Goal: Task Accomplishment & Management: Use online tool/utility

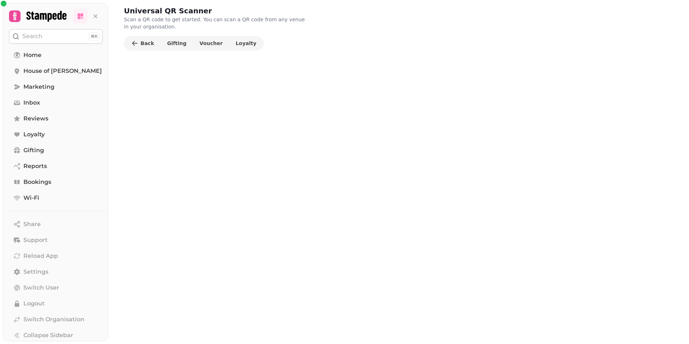
click at [62, 43] on button "Search ⌘K" at bounding box center [56, 36] width 94 height 14
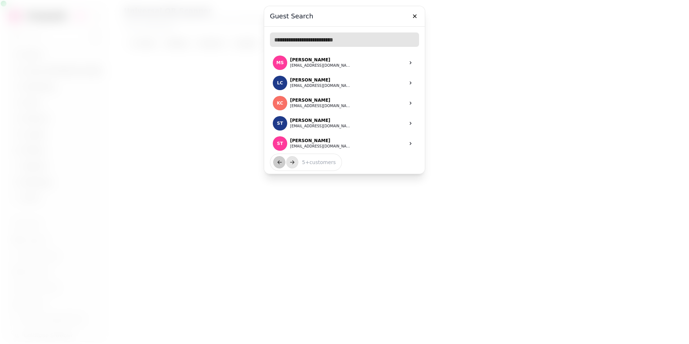
drag, startPoint x: 355, startPoint y: 44, endPoint x: 383, endPoint y: 26, distance: 33.4
click at [355, 44] on input "text" at bounding box center [344, 39] width 149 height 14
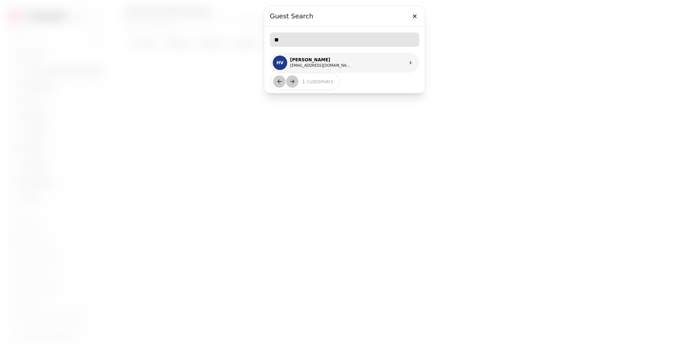
type input "**"
click at [343, 68] on link "HV [PERSON_NAME] [EMAIL_ADDRESS][DOMAIN_NAME]" at bounding box center [344, 63] width 149 height 20
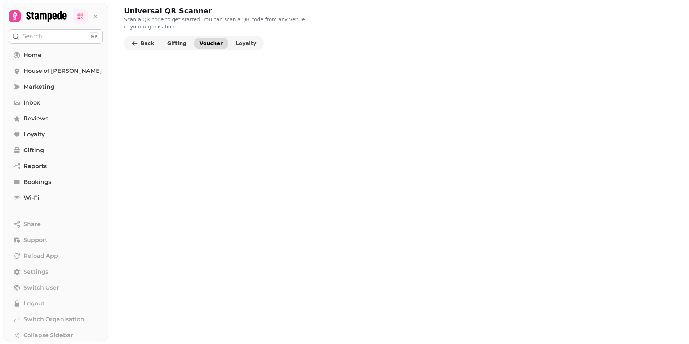
click at [204, 46] on span "Voucher" at bounding box center [211, 43] width 23 height 5
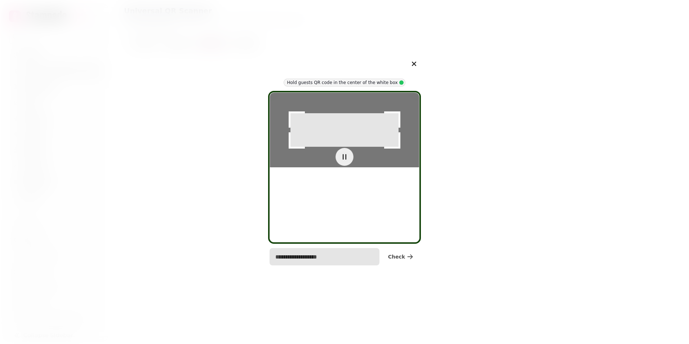
click at [322, 262] on input "text" at bounding box center [325, 256] width 110 height 17
type input "*******"
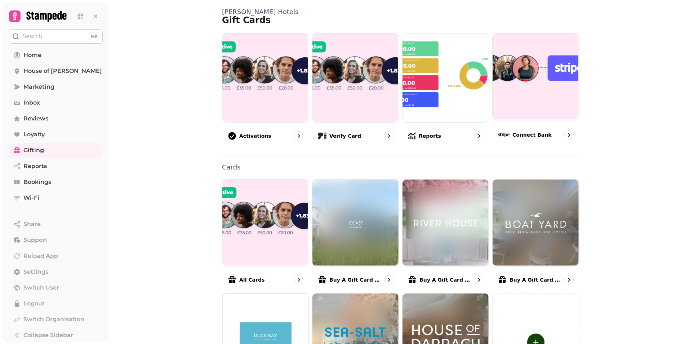
click at [41, 36] on button "Search ⌘K" at bounding box center [56, 36] width 94 height 14
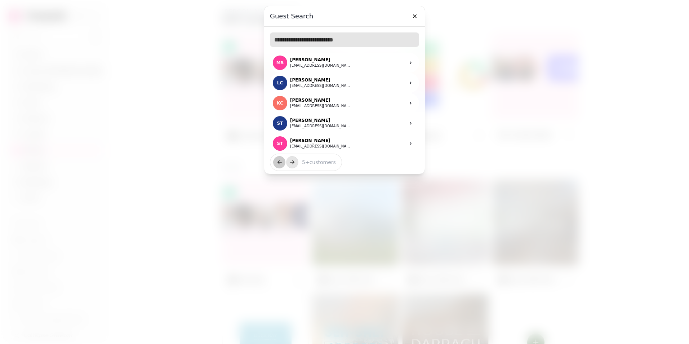
click at [313, 45] on input "text" at bounding box center [344, 39] width 149 height 14
type input "***"
drag, startPoint x: 318, startPoint y: 38, endPoint x: 235, endPoint y: 31, distance: 83.2
click at [256, 36] on div "Guest Search *** LH [PERSON_NAME] [EMAIL_ADDRESS][DOMAIN_NAME] HB [PERSON_NAME]…" at bounding box center [344, 172] width 689 height 344
type input "*"
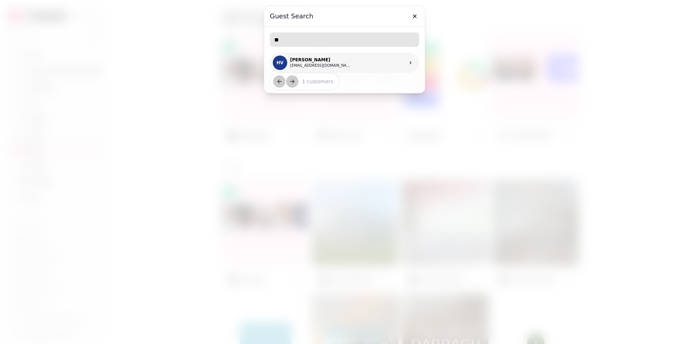
type input "**"
click at [385, 63] on link "HV [PERSON_NAME] [EMAIL_ADDRESS][DOMAIN_NAME]" at bounding box center [344, 63] width 149 height 20
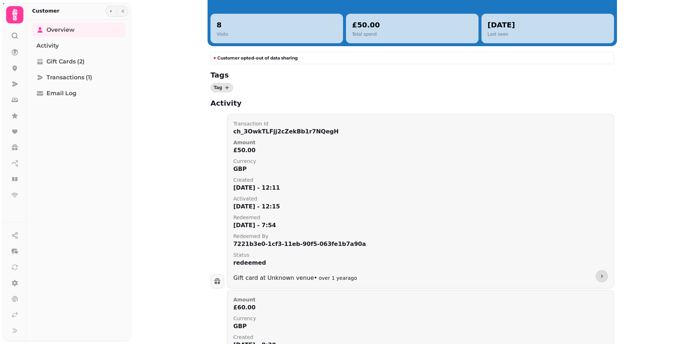
scroll to position [115, 0]
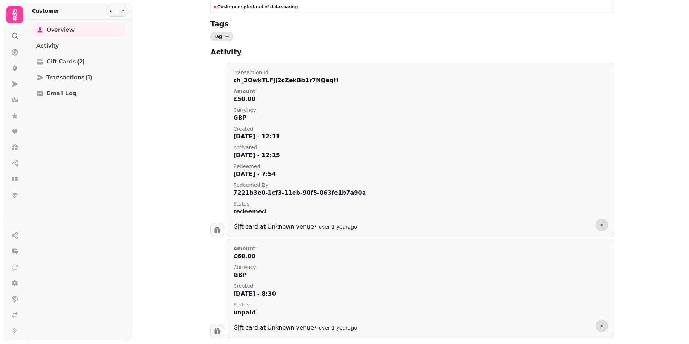
click at [219, 227] on div at bounding box center [217, 230] width 14 height 14
click at [217, 227] on icon at bounding box center [217, 229] width 7 height 7
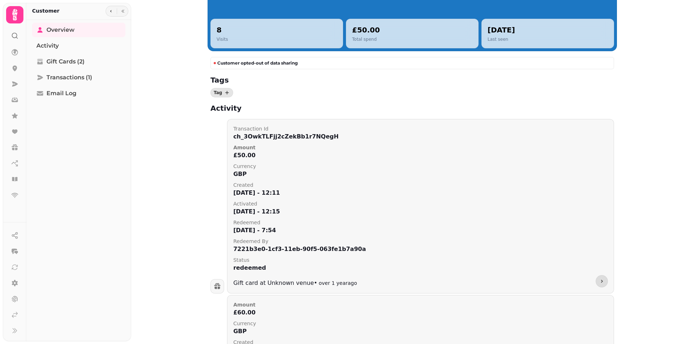
scroll to position [0, 0]
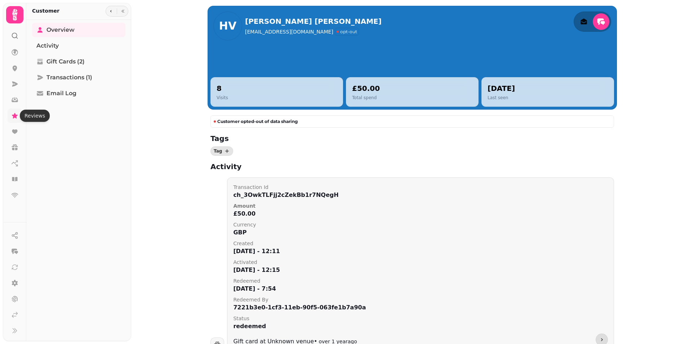
click at [17, 122] on link at bounding box center [15, 115] width 14 height 14
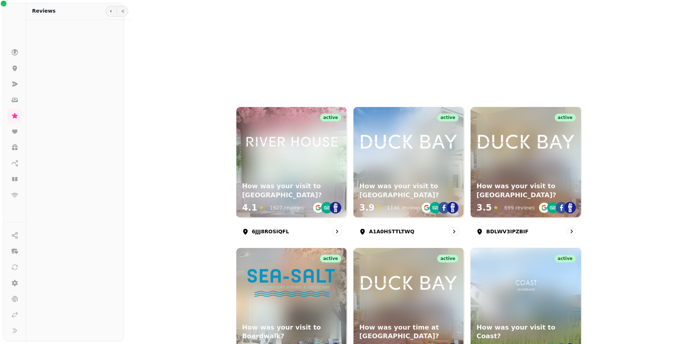
click at [44, 158] on body "Review Pages Add Review Page active How was your visit to [GEOGRAPHIC_DATA]? 4.…" at bounding box center [344, 172] width 689 height 344
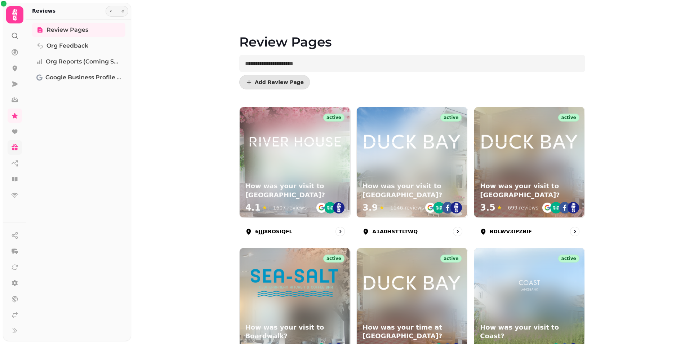
click at [16, 144] on icon at bounding box center [14, 147] width 7 height 7
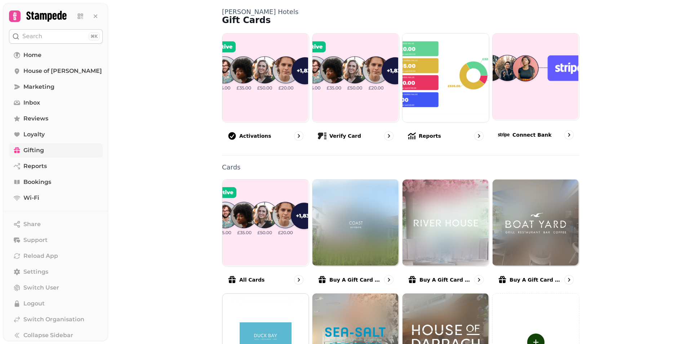
click at [52, 39] on button "Search ⌘K" at bounding box center [56, 36] width 94 height 14
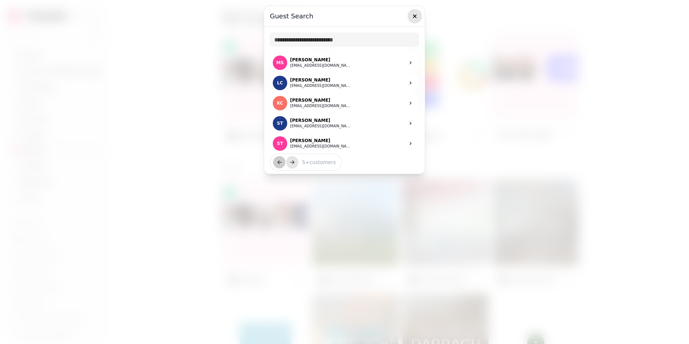
click at [415, 18] on icon "button" at bounding box center [414, 16] width 7 height 7
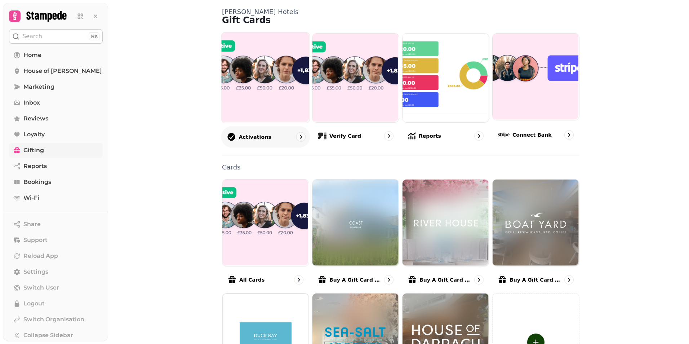
click at [260, 98] on img at bounding box center [265, 77] width 88 height 90
select select "******"
select select "**"
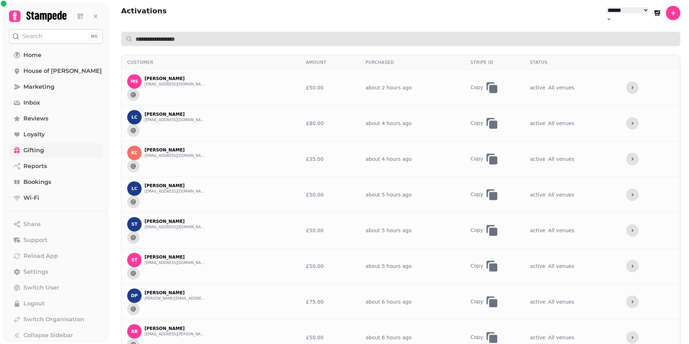
click at [182, 36] on input "text" at bounding box center [400, 39] width 559 height 14
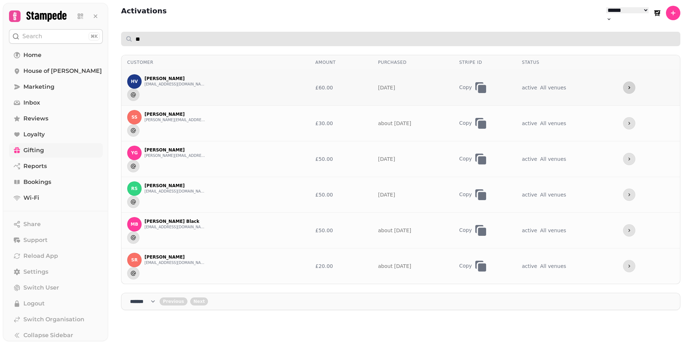
type input "**"
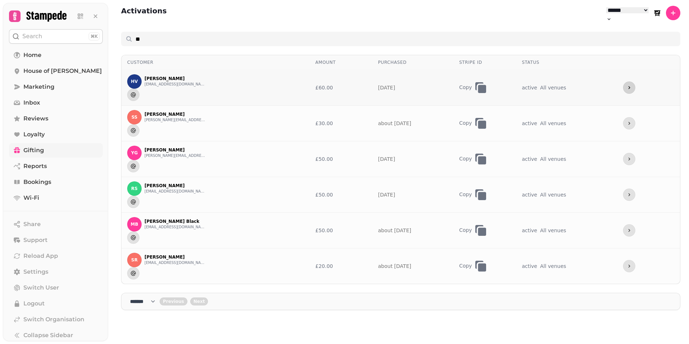
click at [632, 85] on icon "more" at bounding box center [629, 88] width 6 height 6
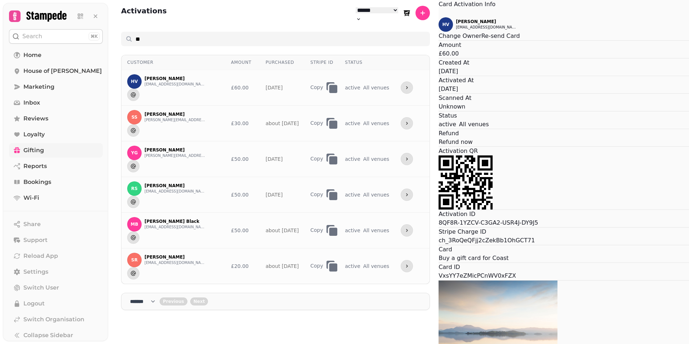
click at [438, 279] on div "Card Activation Info HV [PERSON_NAME] [EMAIL_ADDRESS][DOMAIN_NAME] Change Owner…" at bounding box center [563, 235] width 250 height 470
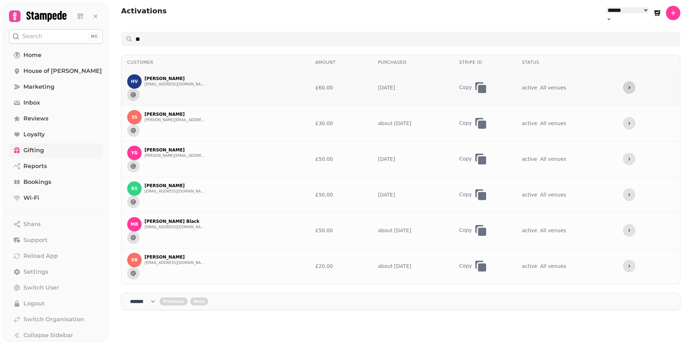
click at [635, 81] on button "more" at bounding box center [629, 87] width 12 height 12
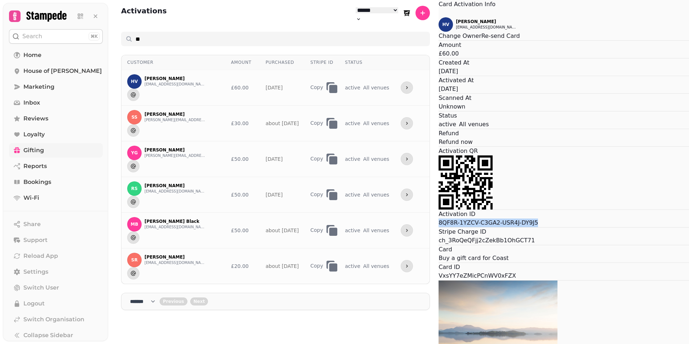
drag, startPoint x: 402, startPoint y: 259, endPoint x: 308, endPoint y: 257, distance: 93.7
click at [438, 227] on div "Activation ID 8QF8R-1YZCV-C3GA2-USR4J-DY9J5" at bounding box center [563, 218] width 250 height 17
click at [438, 19] on div "Card Activation Info HV [PERSON_NAME] [EMAIL_ADDRESS][DOMAIN_NAME] Change Owner…" at bounding box center [563, 235] width 250 height 470
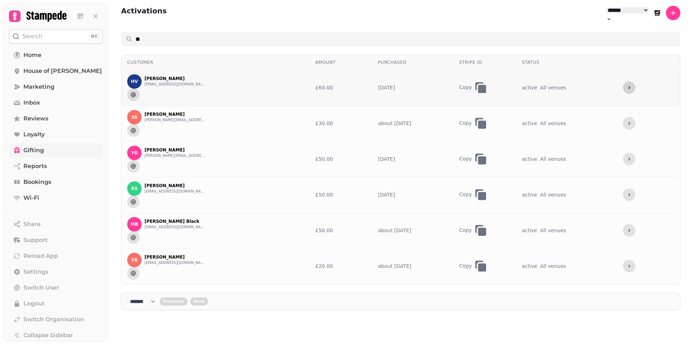
click at [635, 83] on button "more" at bounding box center [629, 87] width 12 height 12
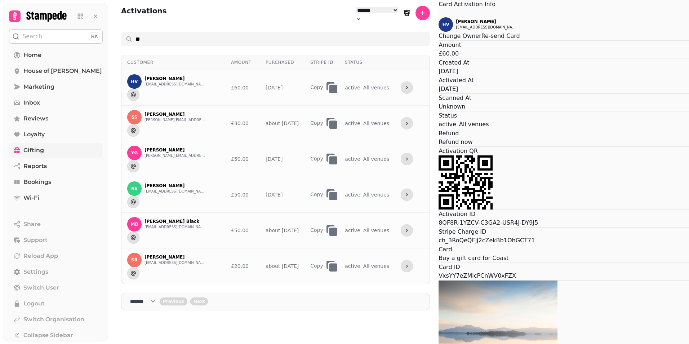
click at [438, 209] on icon at bounding box center [465, 182] width 54 height 54
drag, startPoint x: 346, startPoint y: 232, endPoint x: 349, endPoint y: 226, distance: 7.6
click at [438, 209] on icon at bounding box center [465, 182] width 54 height 54
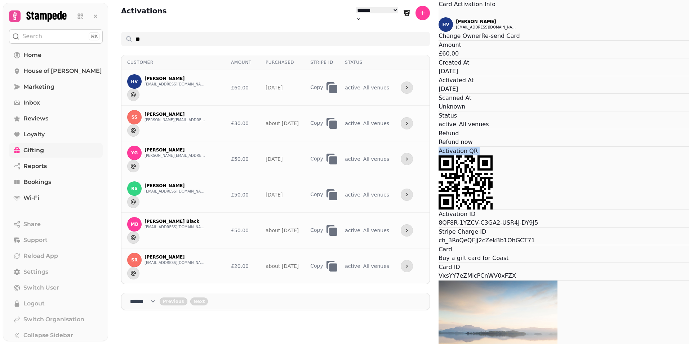
click at [438, 209] on icon at bounding box center [465, 182] width 54 height 54
click at [438, 17] on button "Close" at bounding box center [438, 13] width 0 height 9
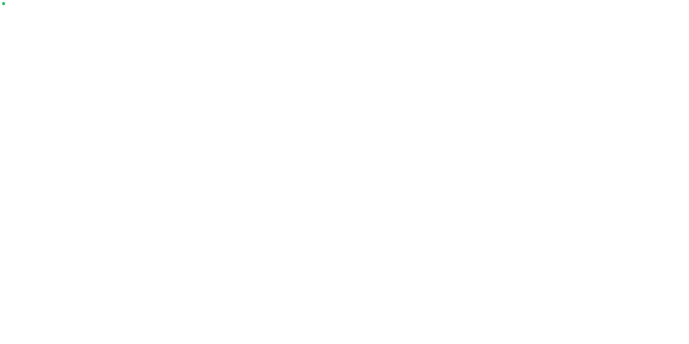
select select "******"
select select "**"
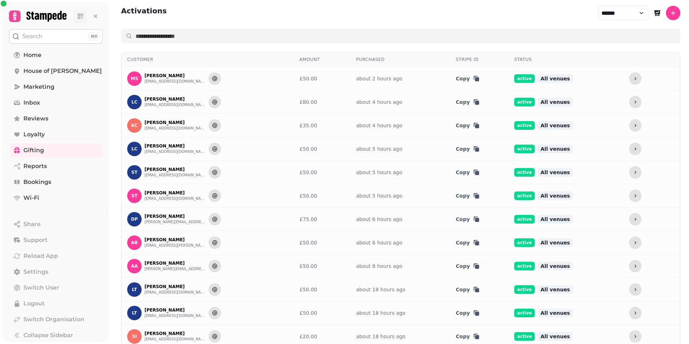
click at [85, 17] on link at bounding box center [80, 16] width 14 height 14
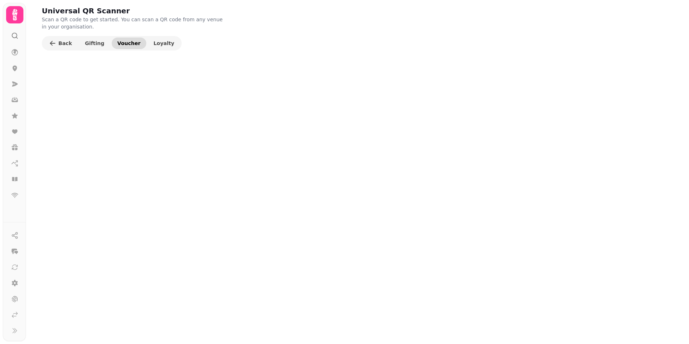
click at [112, 42] on button "Voucher" at bounding box center [129, 43] width 35 height 12
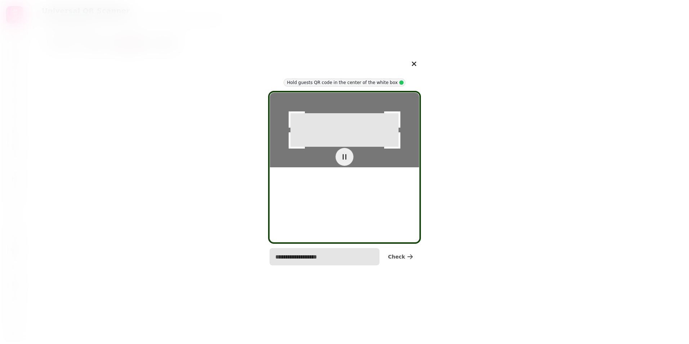
click at [311, 263] on input "text" at bounding box center [325, 256] width 110 height 17
click at [328, 258] on input "text" at bounding box center [325, 256] width 110 height 17
paste input "**********"
type input "*"
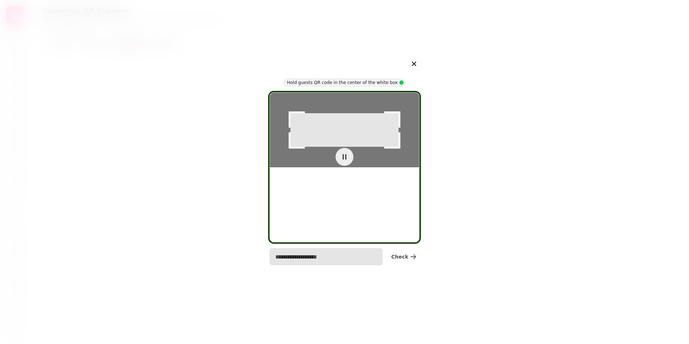
type input "**********"
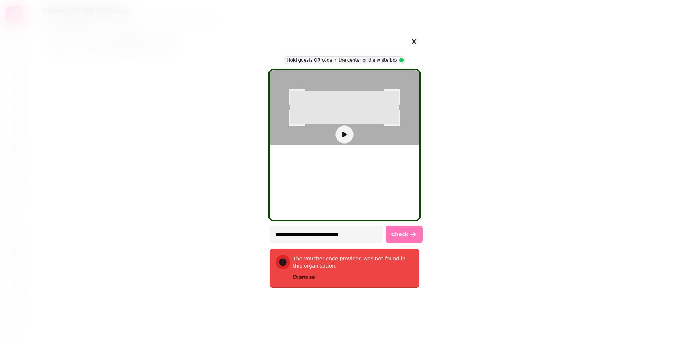
click at [405, 233] on span "Check" at bounding box center [399, 234] width 17 height 5
click at [405, 235] on span "Check" at bounding box center [399, 234] width 17 height 5
click at [405, 235] on span "Check" at bounding box center [408, 234] width 17 height 5
click at [405, 235] on span "Check" at bounding box center [399, 234] width 17 height 5
click at [305, 279] on span "Dismiss" at bounding box center [304, 276] width 22 height 5
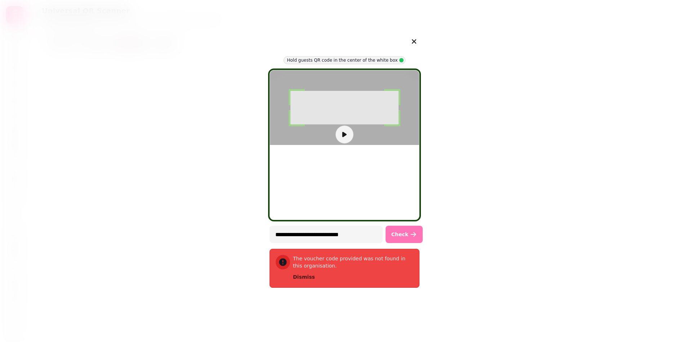
click at [411, 235] on icon "button" at bounding box center [413, 234] width 5 height 5
click at [419, 235] on icon "button" at bounding box center [421, 234] width 5 height 5
click at [347, 138] on icon "button" at bounding box center [344, 134] width 7 height 7
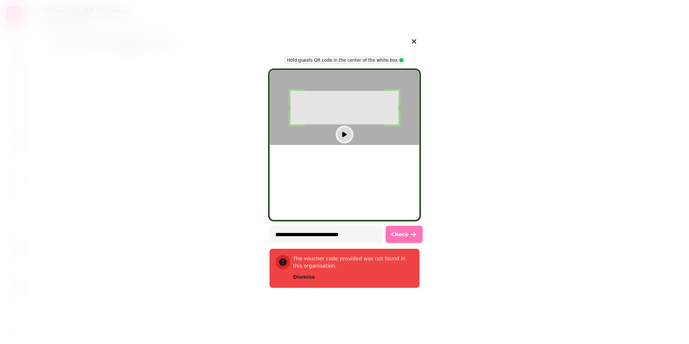
click at [411, 234] on icon "button" at bounding box center [413, 234] width 7 height 7
click at [350, 142] on button "button" at bounding box center [344, 134] width 14 height 14
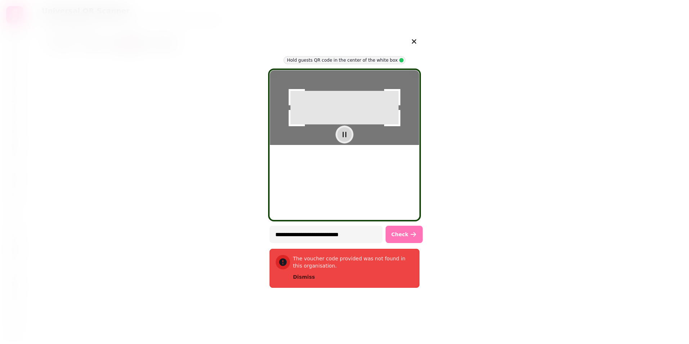
click at [343, 137] on icon "button" at bounding box center [345, 134] width 4 height 5
click at [416, 45] on icon "button" at bounding box center [414, 41] width 9 height 9
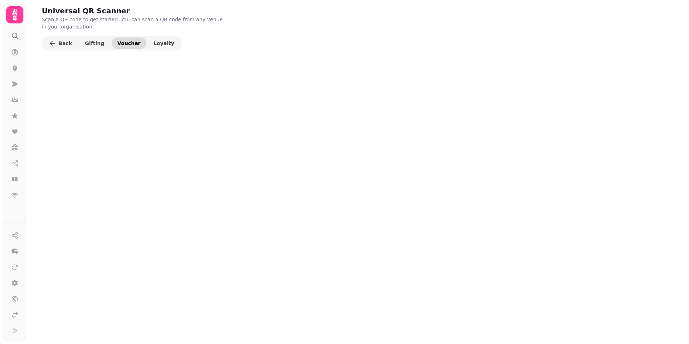
click at [118, 41] on span "Voucher" at bounding box center [128, 43] width 23 height 5
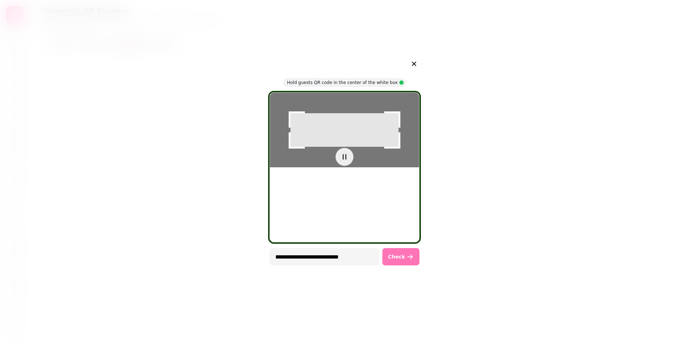
click at [411, 257] on icon "button" at bounding box center [410, 256] width 5 height 5
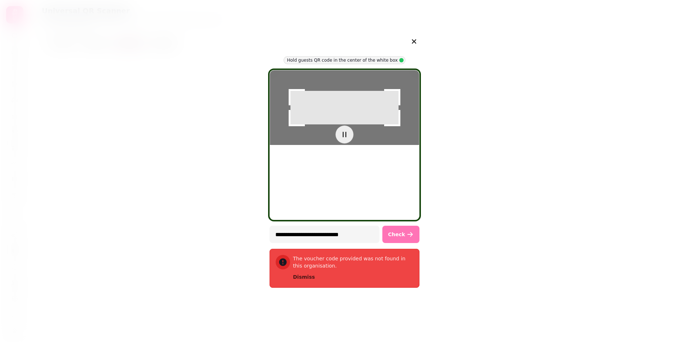
click at [351, 143] on div at bounding box center [344, 134] width 18 height 18
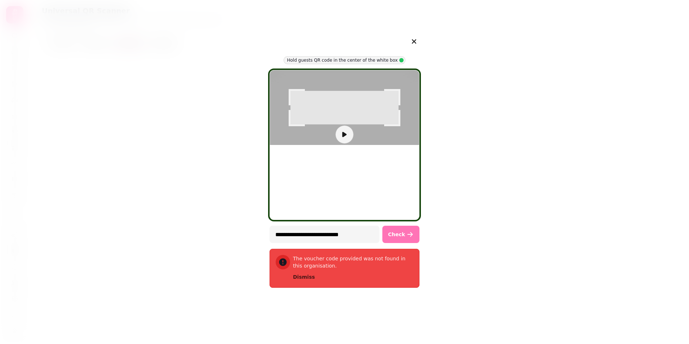
click at [408, 228] on button "Check" at bounding box center [400, 234] width 37 height 17
click at [408, 233] on icon "button" at bounding box center [409, 234] width 7 height 7
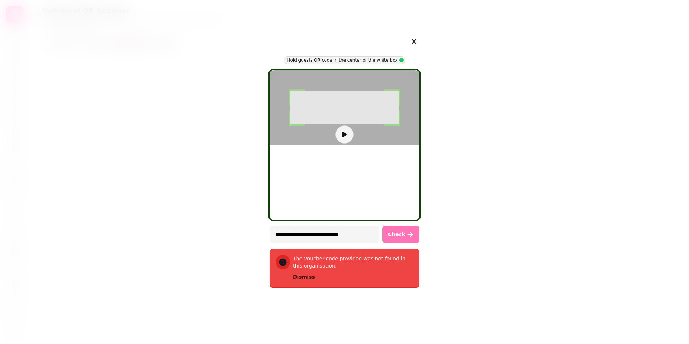
click at [408, 233] on icon "button" at bounding box center [409, 234] width 7 height 7
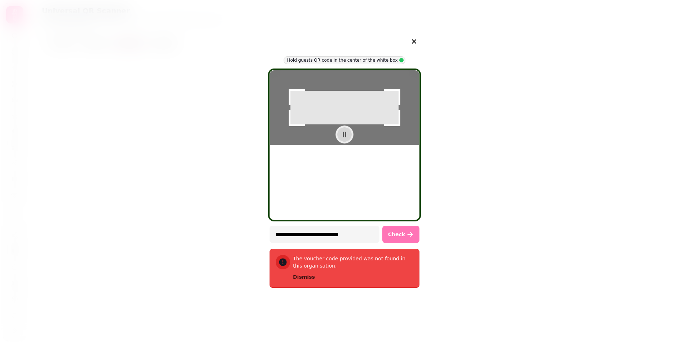
click at [350, 142] on button "button" at bounding box center [344, 134] width 14 height 14
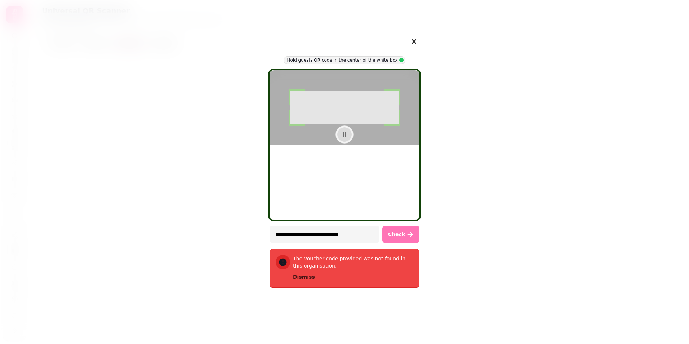
click at [350, 142] on button "button" at bounding box center [344, 134] width 14 height 14
click at [404, 234] on span "Check" at bounding box center [396, 234] width 17 height 5
click at [345, 138] on icon "button" at bounding box center [344, 134] width 7 height 7
click at [401, 240] on button "Check" at bounding box center [400, 234] width 37 height 17
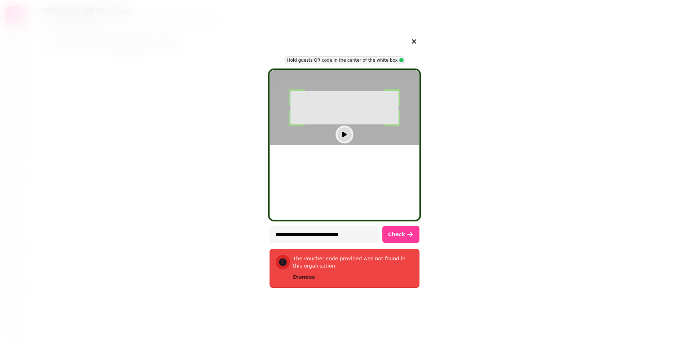
click at [354, 145] on div at bounding box center [344, 107] width 149 height 75
click at [346, 138] on icon "button" at bounding box center [344, 134] width 7 height 7
click at [402, 232] on span "Check" at bounding box center [396, 234] width 17 height 5
click at [404, 239] on button "Check" at bounding box center [400, 234] width 37 height 17
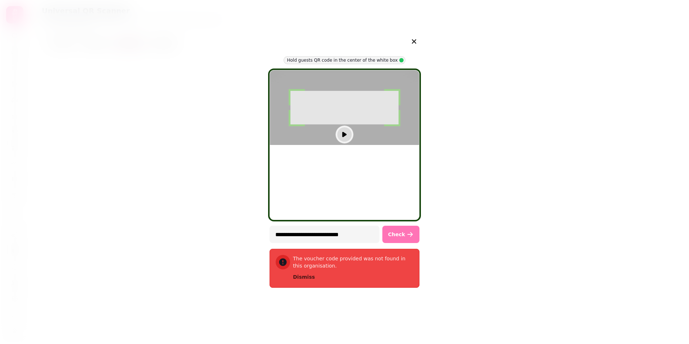
click at [404, 239] on button "Check" at bounding box center [400, 234] width 37 height 17
click at [347, 142] on button "button" at bounding box center [344, 134] width 14 height 14
click at [393, 236] on span "Check" at bounding box center [396, 234] width 17 height 5
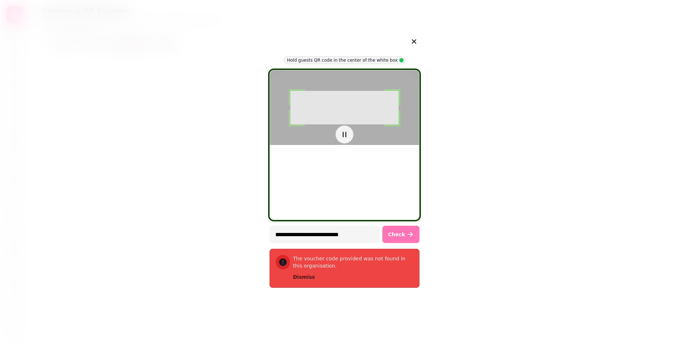
click at [393, 236] on span "Check" at bounding box center [396, 234] width 17 height 5
click at [397, 242] on button "Check" at bounding box center [400, 234] width 37 height 17
click at [397, 242] on button "Check" at bounding box center [405, 234] width 28 height 17
click at [397, 242] on button "Check" at bounding box center [400, 234] width 37 height 17
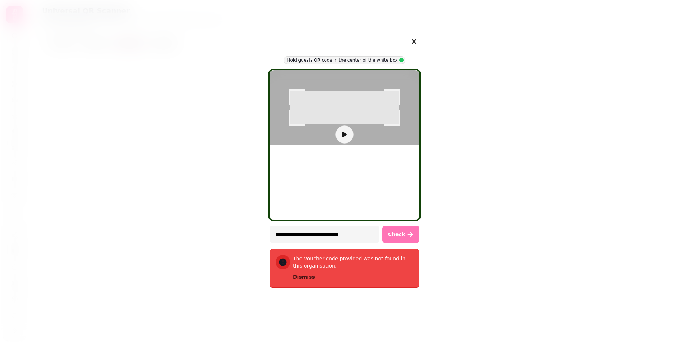
click at [397, 240] on button "Check" at bounding box center [400, 234] width 37 height 17
click at [397, 240] on button "Check" at bounding box center [405, 234] width 28 height 17
click at [397, 240] on button "Check" at bounding box center [400, 234] width 37 height 17
click at [397, 240] on button "Check" at bounding box center [405, 234] width 28 height 17
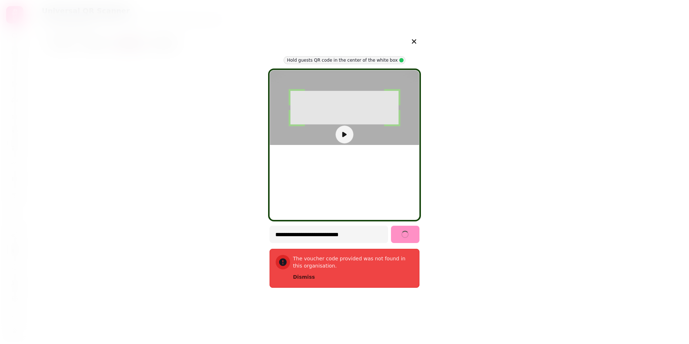
click at [397, 240] on button "Check" at bounding box center [405, 234] width 28 height 17
click at [414, 44] on icon "button" at bounding box center [414, 41] width 9 height 9
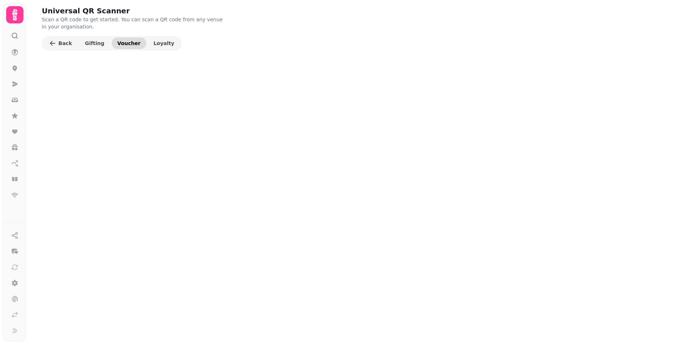
click at [118, 43] on span "Voucher" at bounding box center [128, 43] width 23 height 5
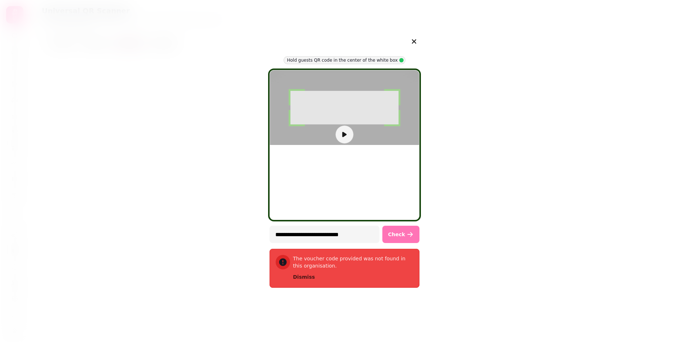
click at [410, 227] on button "Check" at bounding box center [400, 234] width 37 height 17
click at [410, 233] on icon "button" at bounding box center [409, 234] width 7 height 7
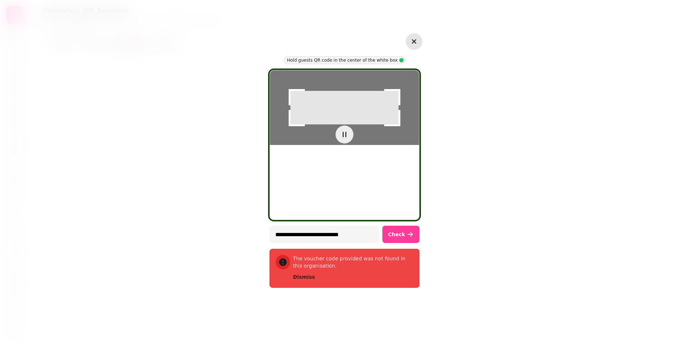
click at [415, 39] on icon "button" at bounding box center [414, 41] width 9 height 9
